Goal: Transaction & Acquisition: Purchase product/service

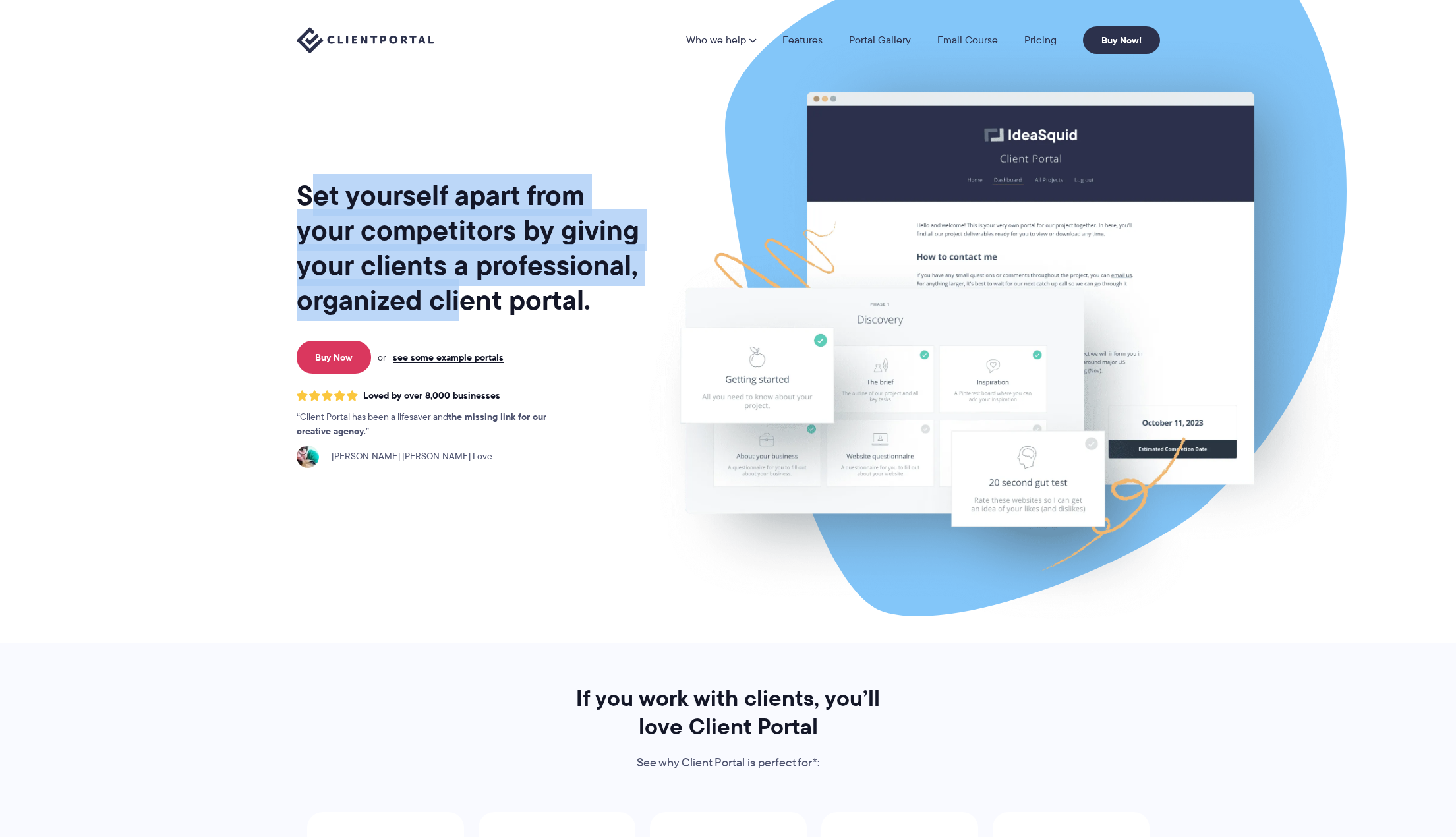
drag, startPoint x: 315, startPoint y: 190, endPoint x: 489, endPoint y: 309, distance: 210.8
click at [465, 298] on h1 "Set yourself apart from your competitors by giving your clients a professional,…" at bounding box center [469, 247] width 346 height 140
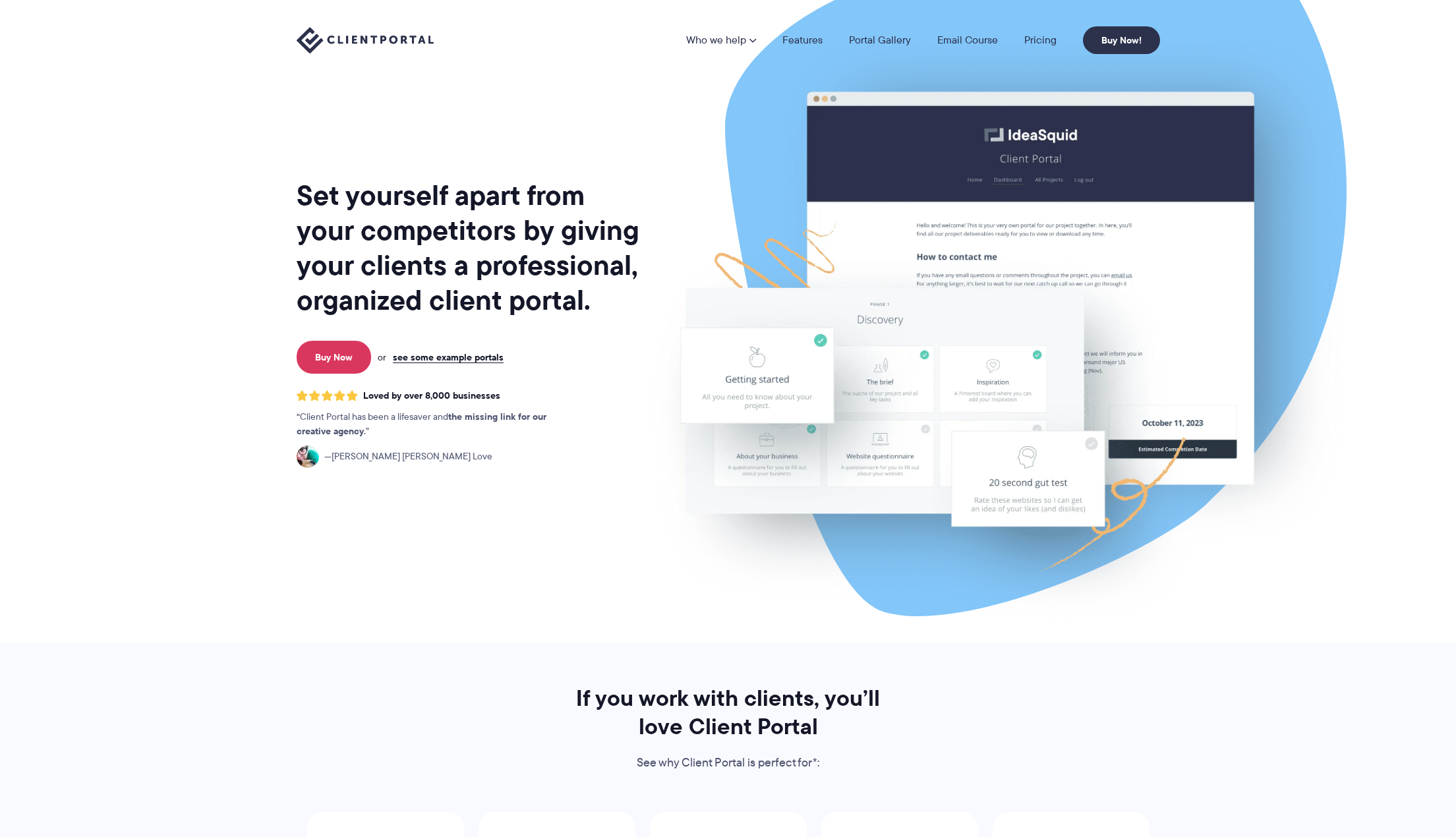
click at [492, 310] on h1 "Set yourself apart from your competitors by giving your clients a professional,…" at bounding box center [469, 247] width 346 height 140
click at [1034, 41] on link "Pricing" at bounding box center [1041, 40] width 33 height 11
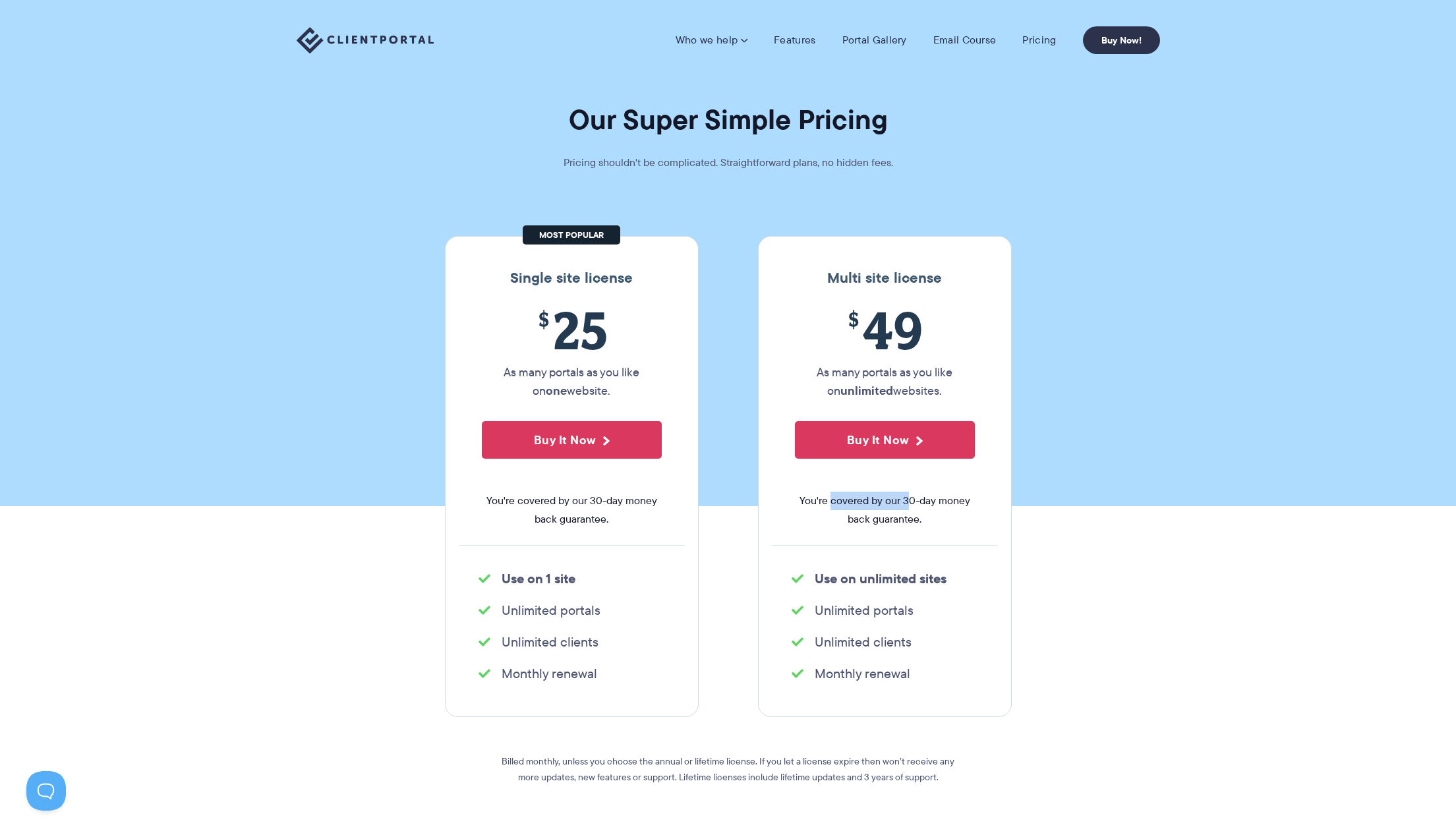
drag, startPoint x: 834, startPoint y: 501, endPoint x: 916, endPoint y: 531, distance: 87.3
click at [913, 527] on span "You're covered by our 30-day money back guarantee." at bounding box center [885, 510] width 180 height 37
click at [1077, 611] on section "Single site license $ 25 As many portals as you like on one website. Buy It Now…" at bounding box center [728, 531] width 1456 height 670
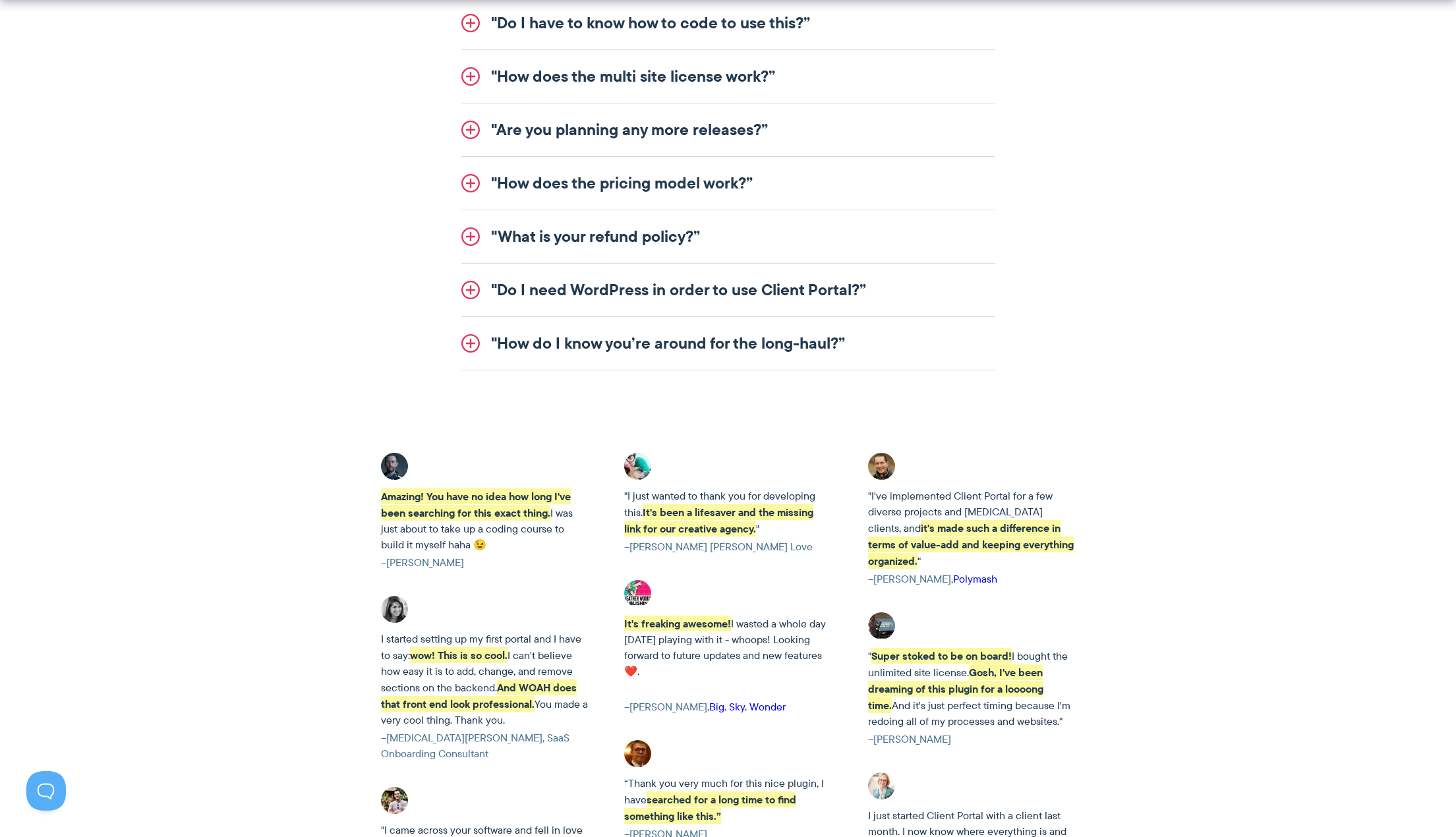
scroll to position [2108, 0]
